Goal: Task Accomplishment & Management: Use online tool/utility

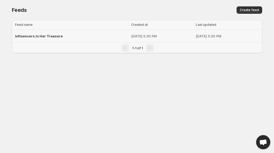
click at [139, 33] on td "[DATE] 5:30 PM" at bounding box center [162, 36] width 65 height 13
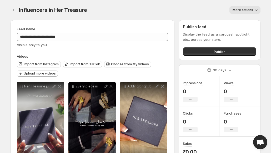
scroll to position [53, 0]
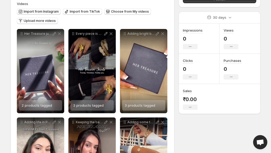
click at [42, 10] on span "Import from Instagram" at bounding box center [41, 11] width 35 height 4
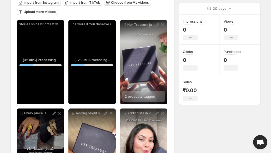
scroll to position [26, 0]
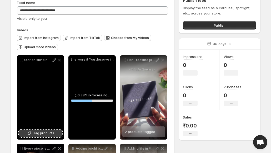
click at [45, 132] on span "Tag products" at bounding box center [43, 133] width 21 height 5
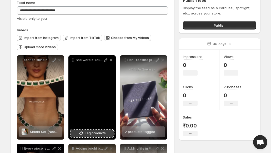
click at [102, 132] on span "Tag products" at bounding box center [95, 133] width 21 height 5
click at [88, 132] on span "Dainty Necklace" at bounding box center [95, 132] width 27 height 4
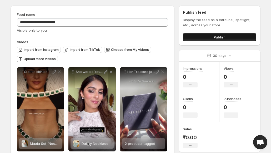
scroll to position [0, 0]
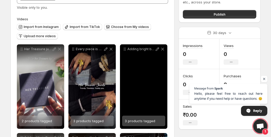
scroll to position [35, 0]
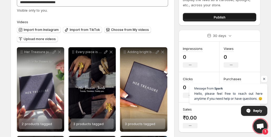
click at [226, 17] on button "Publish" at bounding box center [219, 17] width 73 height 8
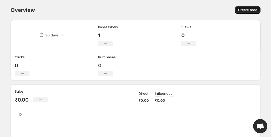
click at [253, 9] on span "Create feed" at bounding box center [247, 10] width 19 height 4
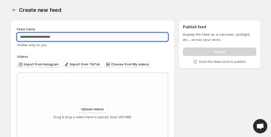
click at [43, 40] on input "Feed name" at bounding box center [92, 37] width 151 height 8
type input "**********"
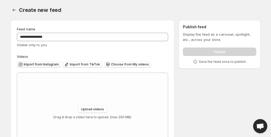
click at [27, 65] on span "Import from Instagram" at bounding box center [41, 64] width 35 height 4
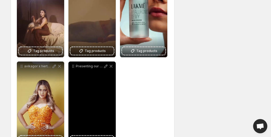
scroll to position [307, 0]
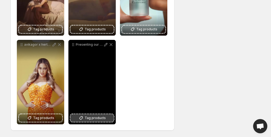
click at [91, 120] on span "Tag products" at bounding box center [95, 117] width 21 height 5
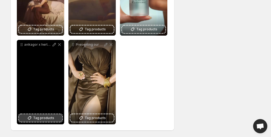
click at [47, 118] on span "Tag products" at bounding box center [43, 117] width 21 height 5
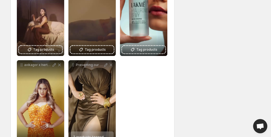
scroll to position [255, 0]
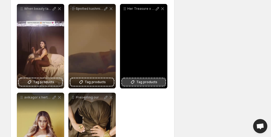
click at [153, 82] on span "Tag products" at bounding box center [146, 81] width 21 height 5
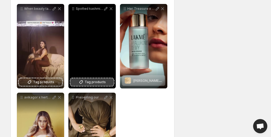
click at [88, 83] on span "Tag products" at bounding box center [95, 81] width 21 height 5
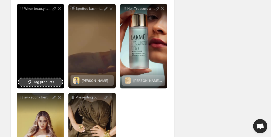
click at [37, 81] on span "Tag products" at bounding box center [43, 81] width 21 height 5
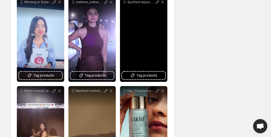
scroll to position [149, 0]
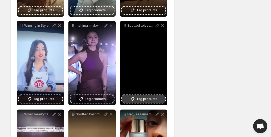
click at [142, 99] on span "Tag products" at bounding box center [146, 98] width 21 height 5
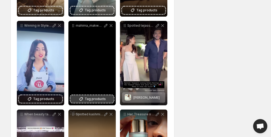
click at [96, 96] on span "Tag products" at bounding box center [95, 98] width 21 height 5
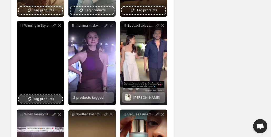
click at [47, 97] on span "Tag products" at bounding box center [43, 98] width 21 height 5
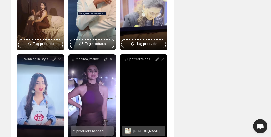
scroll to position [97, 0]
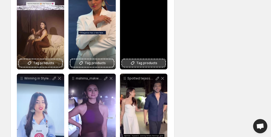
click at [145, 62] on span "Tag products" at bounding box center [146, 62] width 21 height 5
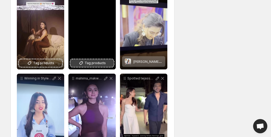
click at [97, 62] on span "Tag products" at bounding box center [95, 62] width 21 height 5
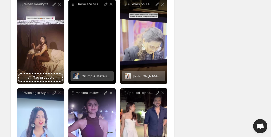
scroll to position [70, 0]
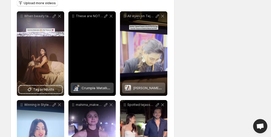
click at [86, 88] on span "Crumple Metallic Earrings" at bounding box center [103, 88] width 42 height 4
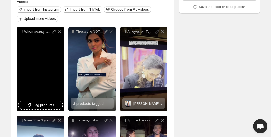
scroll to position [44, 0]
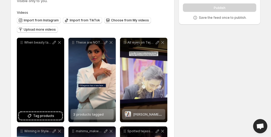
click at [45, 87] on div "When beauty talent and elegance come together the result is pure magic Watch [P…" at bounding box center [40, 80] width 47 height 84
click at [39, 115] on span "Tag products" at bounding box center [43, 115] width 21 height 5
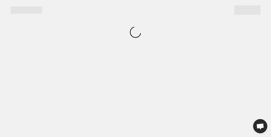
scroll to position [0, 0]
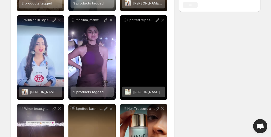
scroll to position [149, 0]
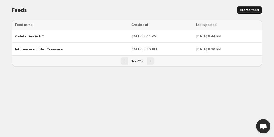
click at [248, 8] on button "Create feed" at bounding box center [250, 9] width 26 height 7
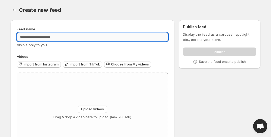
click at [33, 37] on input "Feed name" at bounding box center [92, 37] width 151 height 8
type input "**********"
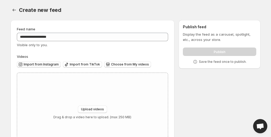
click at [47, 64] on span "Import from Instagram" at bounding box center [41, 64] width 35 height 4
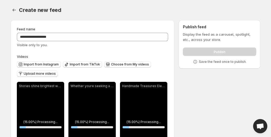
click at [168, 78] on div "Import from Instagram Import from TikTok Choose from My videos Upload more vide…" at bounding box center [92, 69] width 151 height 21
click at [145, 79] on div "Import from Instagram Import from TikTok Choose from My videos Upload more vide…" at bounding box center [92, 69] width 151 height 21
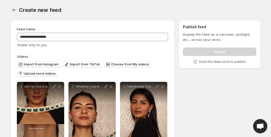
click at [152, 78] on div "Import from Instagram Import from TikTok Choose from My videos Upload more vide…" at bounding box center [92, 69] width 151 height 21
click at [149, 77] on div "Import from Instagram Import from TikTok Choose from My videos Upload more vide…" at bounding box center [92, 69] width 151 height 21
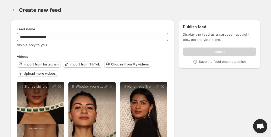
scroll to position [237, 0]
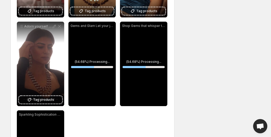
click at [151, 78] on div "Shop Gems that whisper tales of luxury Wear the treasures of the earth with pri…" at bounding box center [143, 64] width 47 height 84
click at [150, 78] on div "Shop Gems that whisper tales of luxury Wear the treasures of the earth with pri…" at bounding box center [143, 64] width 47 height 84
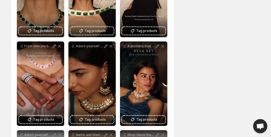
scroll to position [79, 0]
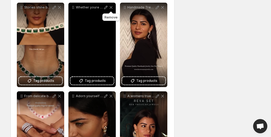
click at [111, 7] on icon at bounding box center [111, 7] width 3 height 3
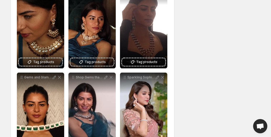
scroll to position [219, 0]
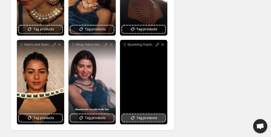
click at [143, 116] on span "Tag products" at bounding box center [146, 117] width 21 height 5
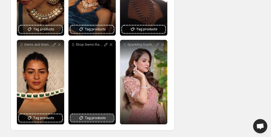
click at [93, 118] on span "Tag products" at bounding box center [95, 117] width 21 height 5
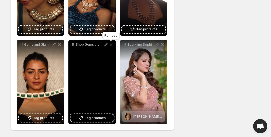
click at [110, 45] on icon at bounding box center [111, 44] width 5 height 5
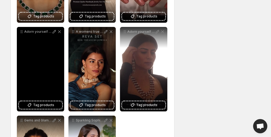
scroll to position [140, 0]
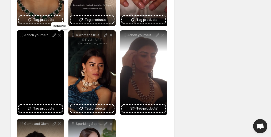
click at [60, 36] on icon at bounding box center [59, 34] width 5 height 5
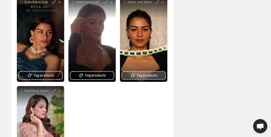
scroll to position [166, 0]
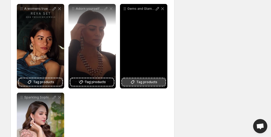
click at [154, 82] on span "Tag products" at bounding box center [146, 81] width 21 height 5
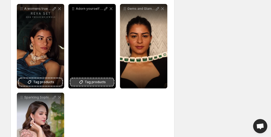
click at [102, 81] on span "Tag products" at bounding box center [95, 81] width 21 height 5
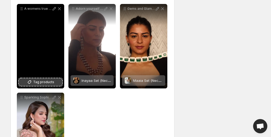
click at [41, 81] on span "Tag products" at bounding box center [43, 81] width 21 height 5
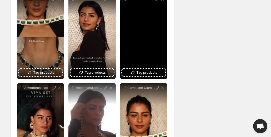
scroll to position [61, 0]
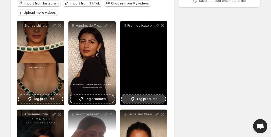
click at [146, 101] on span "Tag products" at bounding box center [146, 98] width 21 height 5
click at [140, 96] on span "2 products tagged" at bounding box center [140, 97] width 31 height 4
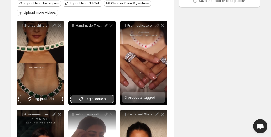
click at [91, 101] on span "Tag products" at bounding box center [95, 98] width 21 height 5
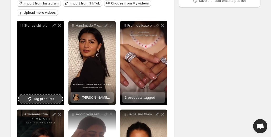
click at [40, 99] on span "Tag products" at bounding box center [43, 98] width 21 height 5
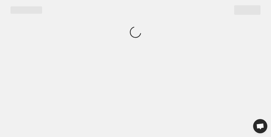
scroll to position [0, 0]
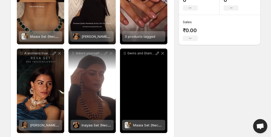
scroll to position [158, 0]
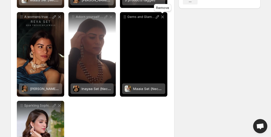
click at [162, 17] on icon at bounding box center [162, 17] width 3 height 3
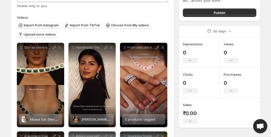
scroll to position [0, 0]
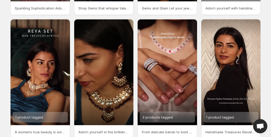
scroll to position [150, 0]
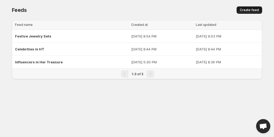
click at [244, 8] on span "Create feed" at bounding box center [249, 10] width 19 height 4
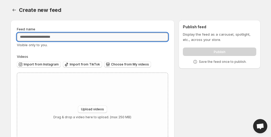
click at [59, 34] on input "Feed name" at bounding box center [92, 37] width 151 height 8
type input "**********"
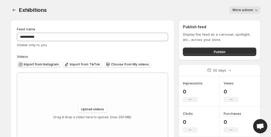
click at [32, 64] on span "Import from Instagram" at bounding box center [41, 64] width 35 height 4
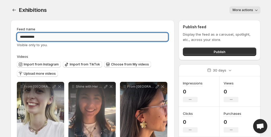
click at [44, 37] on input "**********" at bounding box center [92, 37] width 151 height 8
type input "**********"
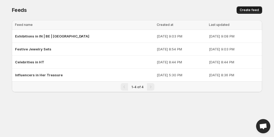
click at [248, 12] on span "Create feed" at bounding box center [249, 10] width 19 height 4
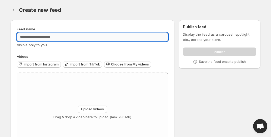
click at [56, 38] on input "Feed name" at bounding box center [92, 37] width 151 height 8
type input "**********"
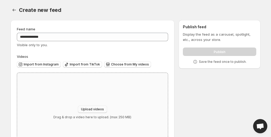
click at [100, 111] on span "Upload videos" at bounding box center [92, 109] width 23 height 4
click at [47, 64] on span "Import from Instagram" at bounding box center [41, 64] width 35 height 4
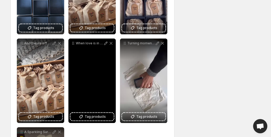
scroll to position [53, 0]
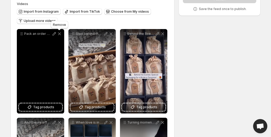
click at [58, 33] on icon at bounding box center [59, 33] width 5 height 5
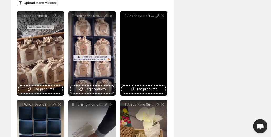
scroll to position [79, 0]
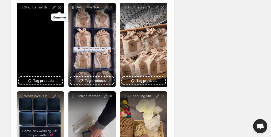
click at [59, 7] on icon at bounding box center [59, 7] width 5 height 5
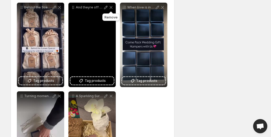
click at [111, 8] on icon at bounding box center [111, 7] width 3 height 3
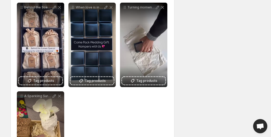
scroll to position [0, 0]
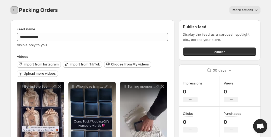
click at [15, 10] on icon "Settings" at bounding box center [14, 9] width 5 height 5
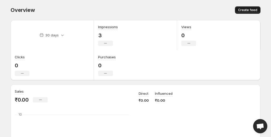
click at [249, 11] on span "Create feed" at bounding box center [247, 10] width 19 height 4
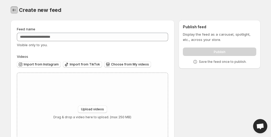
click at [13, 11] on icon "Settings" at bounding box center [14, 9] width 5 height 5
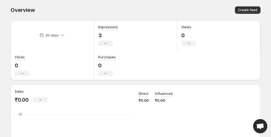
click at [82, 9] on div "Overview" at bounding box center [72, 9] width 122 height 7
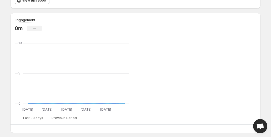
scroll to position [263, 0]
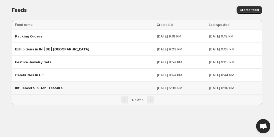
click at [45, 86] on span "Influencers in Her Treasure" at bounding box center [39, 88] width 48 height 4
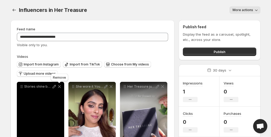
click at [59, 86] on icon at bounding box center [59, 86] width 3 height 3
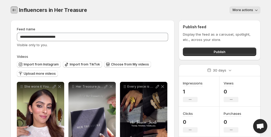
click at [15, 11] on icon "Settings" at bounding box center [14, 9] width 5 height 5
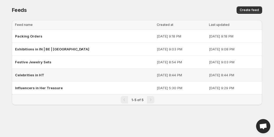
click at [39, 72] on div "Celebrities in HT" at bounding box center [84, 74] width 139 height 9
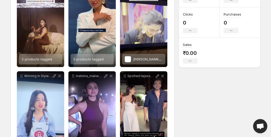
scroll to position [132, 0]
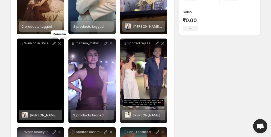
click at [59, 45] on icon at bounding box center [59, 43] width 5 height 5
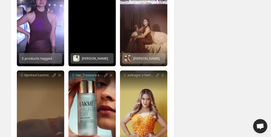
scroll to position [158, 0]
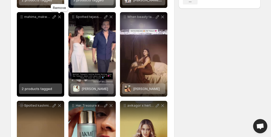
click at [60, 19] on icon at bounding box center [59, 16] width 5 height 5
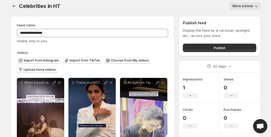
scroll to position [0, 0]
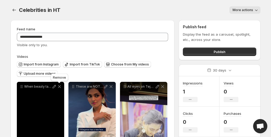
click at [60, 87] on icon at bounding box center [59, 86] width 5 height 5
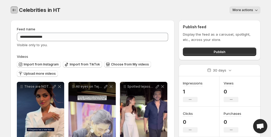
click at [14, 11] on icon "Settings" at bounding box center [14, 9] width 5 height 5
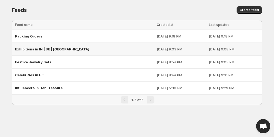
click at [42, 47] on span "Exhibitions in IN | BE | [GEOGRAPHIC_DATA]" at bounding box center [52, 49] width 74 height 4
